Goal: Task Accomplishment & Management: Manage account settings

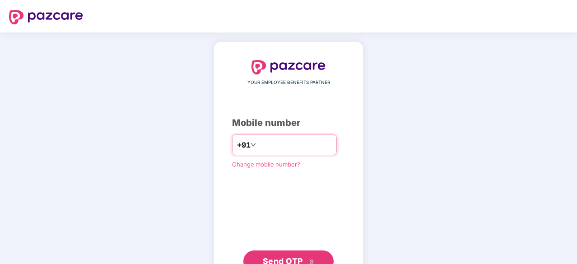
type input "**********"
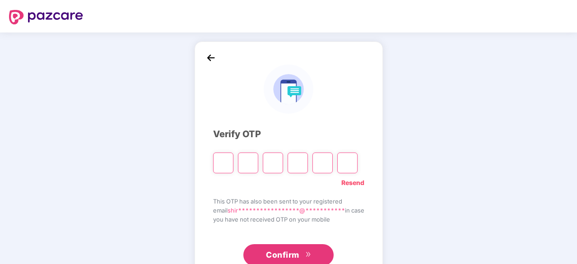
type input "*"
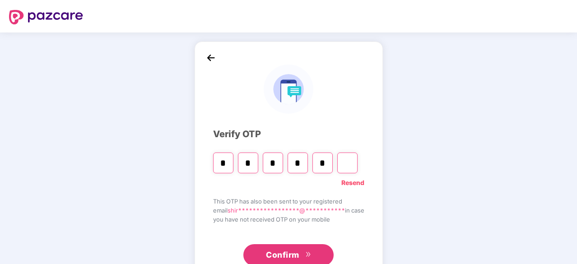
type input "*"
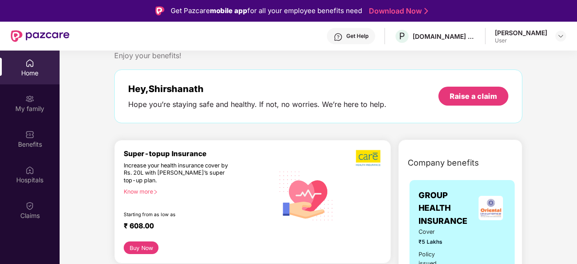
scroll to position [23, 0]
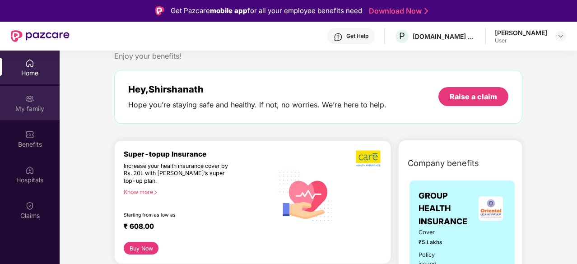
click at [30, 101] on img at bounding box center [29, 98] width 9 height 9
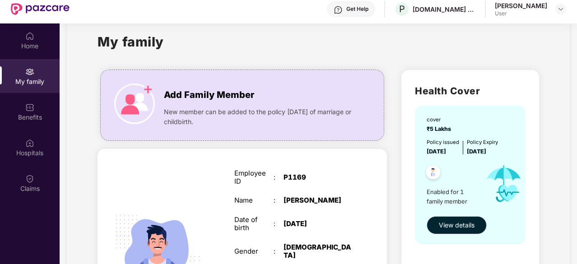
scroll to position [9, 0]
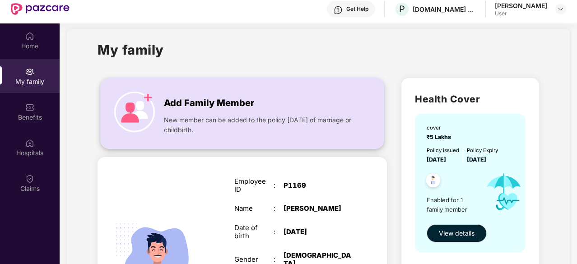
click at [194, 103] on span "Add Family Member" at bounding box center [209, 103] width 90 height 14
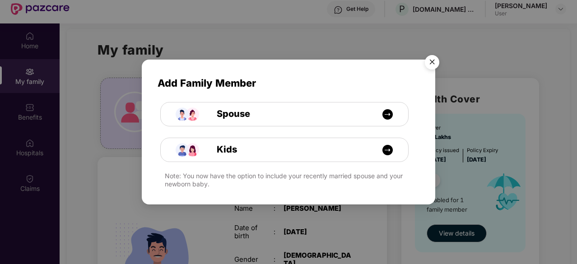
click at [433, 65] on img "Close" at bounding box center [432, 63] width 25 height 25
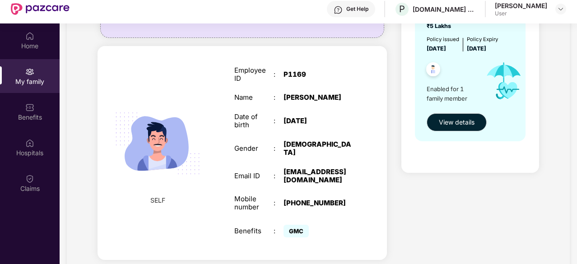
scroll to position [128, 0]
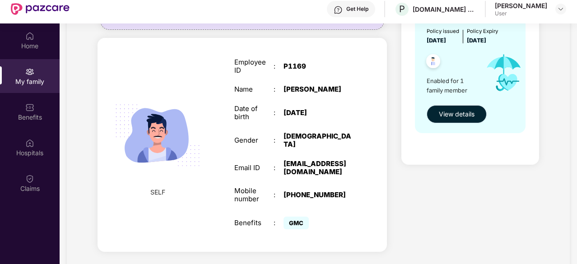
click at [470, 118] on span "View details" at bounding box center [457, 114] width 36 height 10
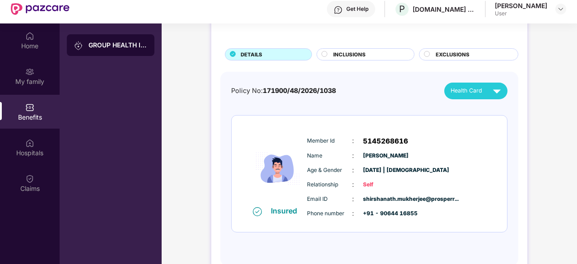
scroll to position [0, 0]
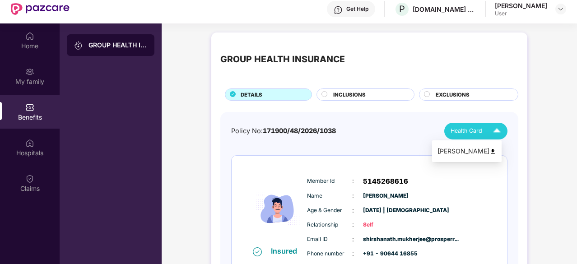
click at [495, 128] on img at bounding box center [497, 131] width 16 height 16
click at [496, 150] on img at bounding box center [493, 151] width 7 height 7
